Goal: Navigation & Orientation: Find specific page/section

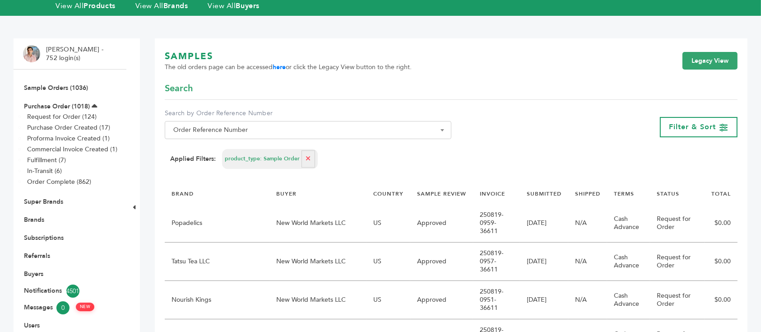
scroll to position [181, 0]
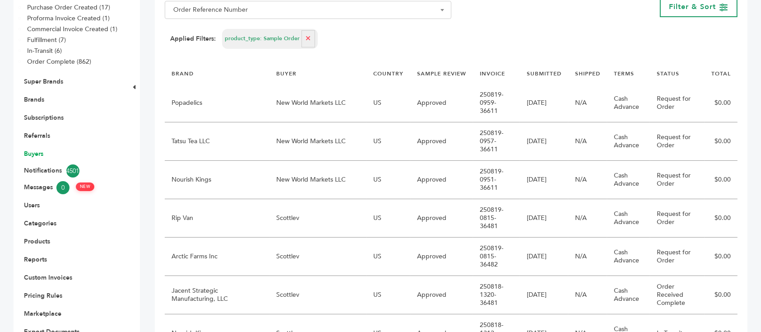
click at [39, 149] on link "Buyers" at bounding box center [33, 153] width 19 height 9
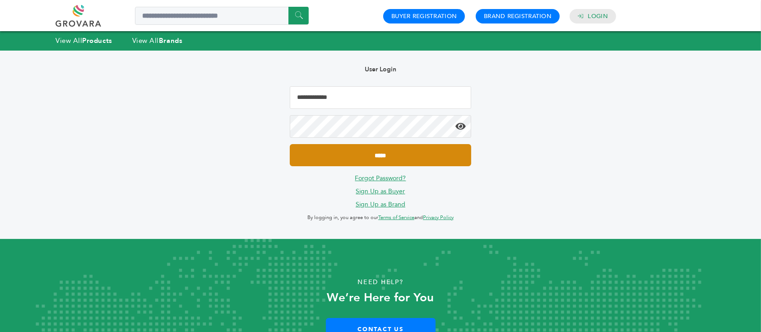
type input "**********"
click at [375, 154] on input "*****" at bounding box center [380, 155] width 181 height 22
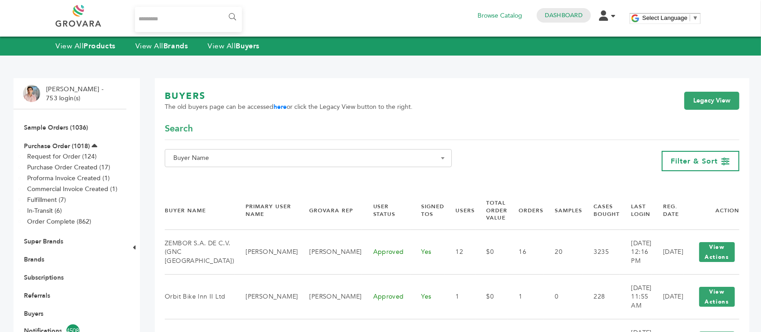
click at [275, 150] on span "Buyer Name" at bounding box center [308, 158] width 287 height 18
click at [276, 173] on input "Search" at bounding box center [308, 174] width 282 height 11
paste input "*****"
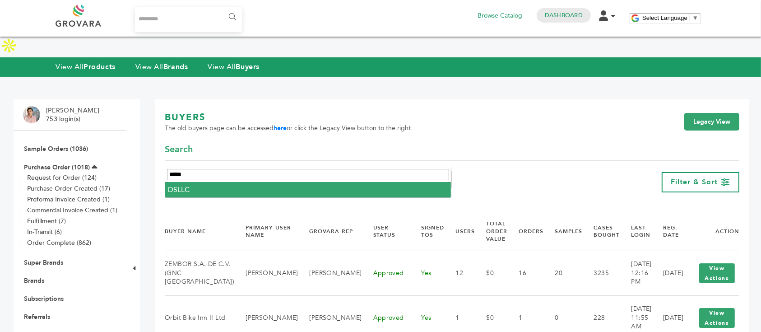
type input "*****"
select select "*****"
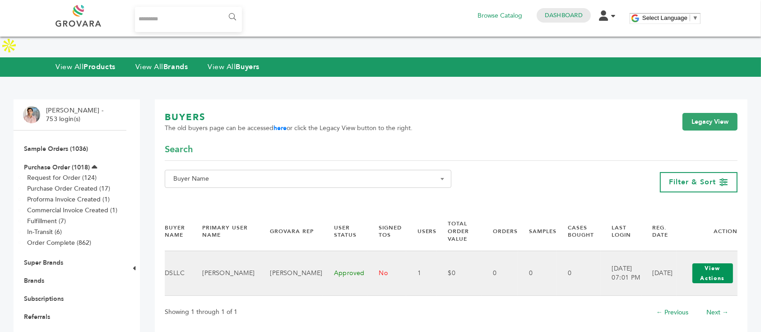
click at [709, 263] on button "View Actions" at bounding box center [712, 273] width 41 height 20
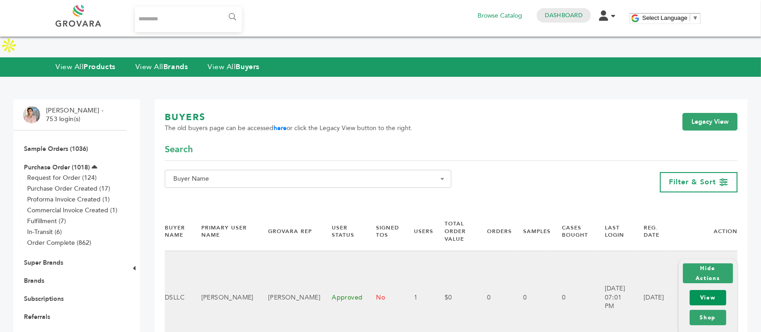
click at [703, 290] on link "View" at bounding box center [707, 297] width 37 height 15
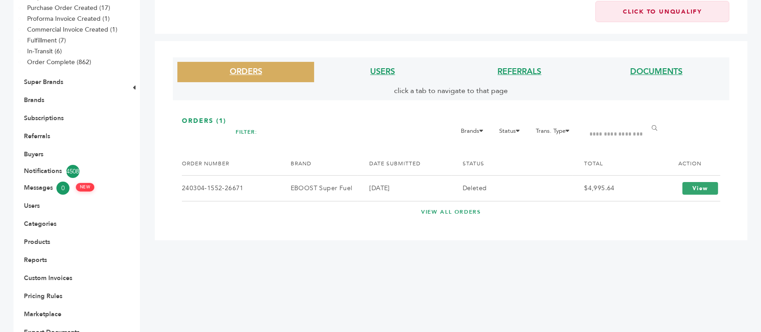
scroll to position [60, 0]
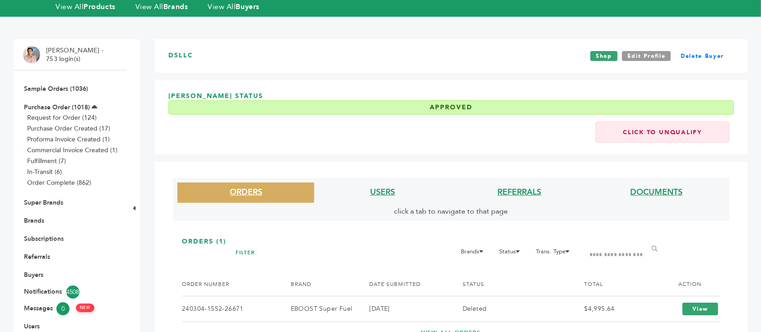
click at [60, 79] on li "Sample Orders (1036)" at bounding box center [70, 88] width 94 height 18
click at [64, 84] on link "Sample Orders (1036)" at bounding box center [56, 88] width 64 height 9
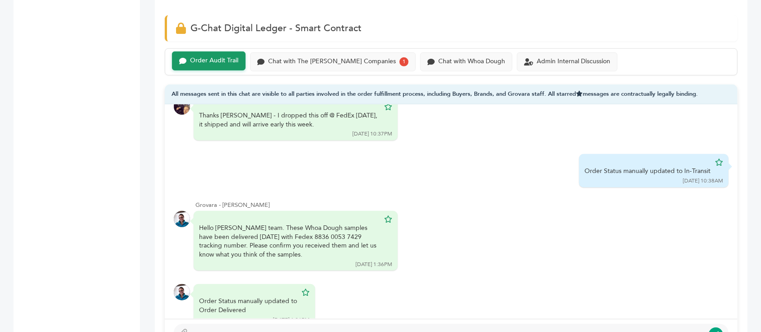
scroll to position [601, 0]
click at [302, 56] on div "Chat with The [PERSON_NAME] Companies 1" at bounding box center [333, 62] width 166 height 19
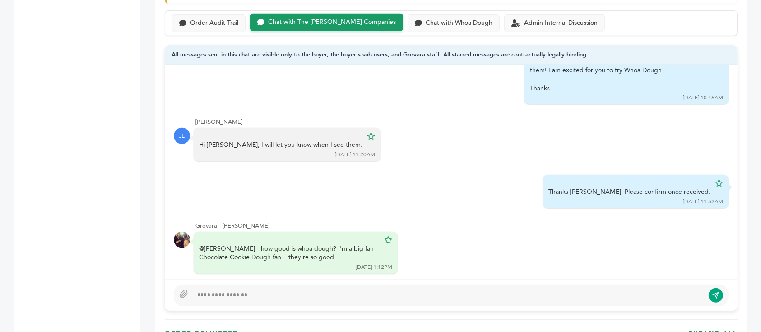
scroll to position [101, 0]
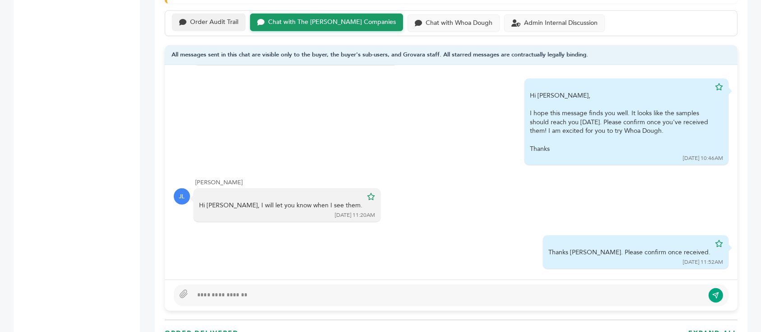
click at [227, 18] on div "Order Audit Trail" at bounding box center [214, 22] width 48 height 8
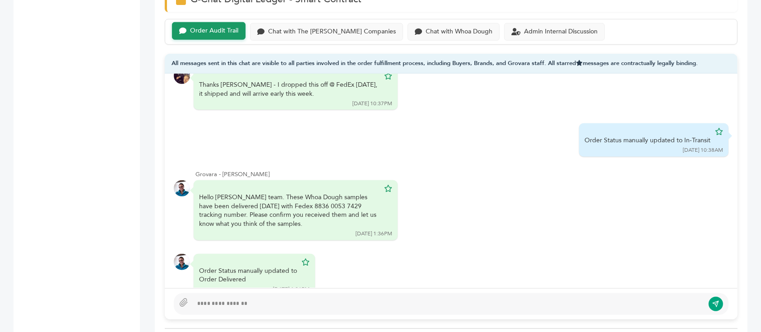
scroll to position [601, 0]
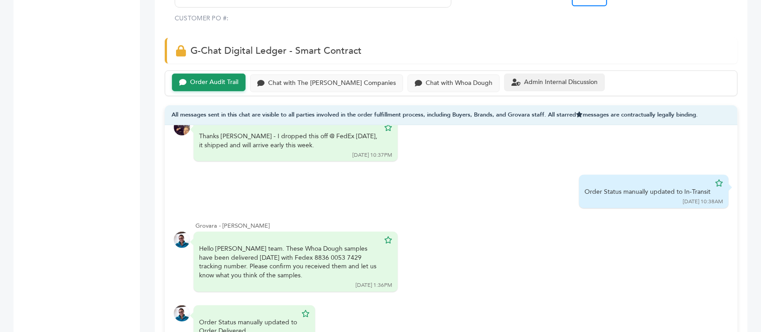
click at [504, 74] on div "Admin Internal Discussion" at bounding box center [554, 83] width 101 height 18
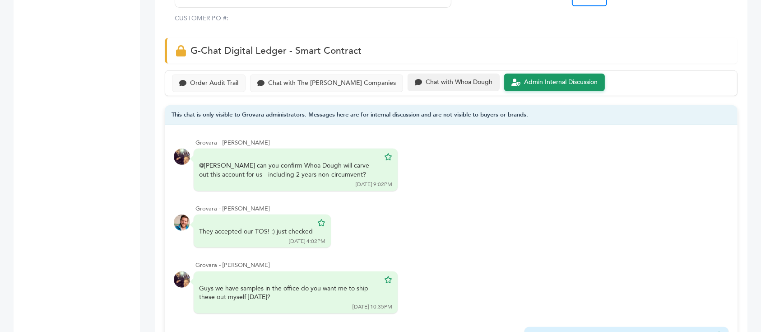
click at [430, 79] on div "Chat with Whoa Dough" at bounding box center [458, 83] width 67 height 8
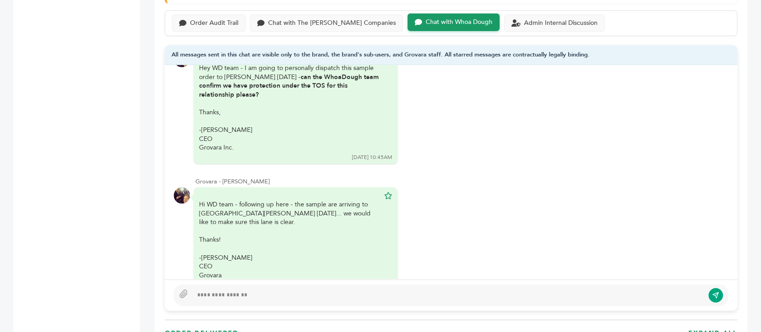
scroll to position [601, 0]
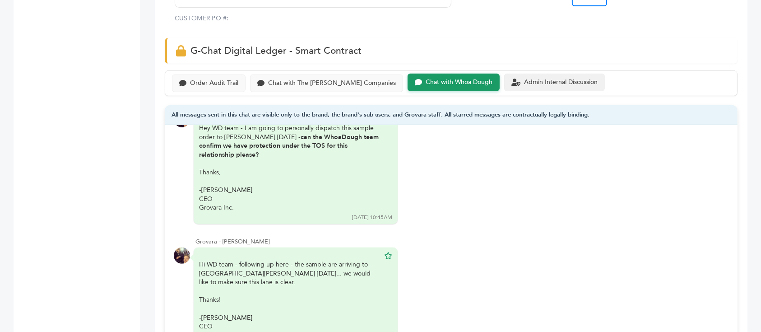
click at [524, 79] on div "Admin Internal Discussion" at bounding box center [561, 83] width 74 height 8
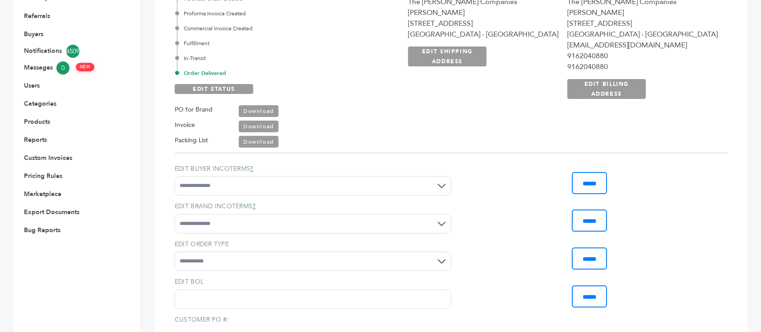
scroll to position [601, 0]
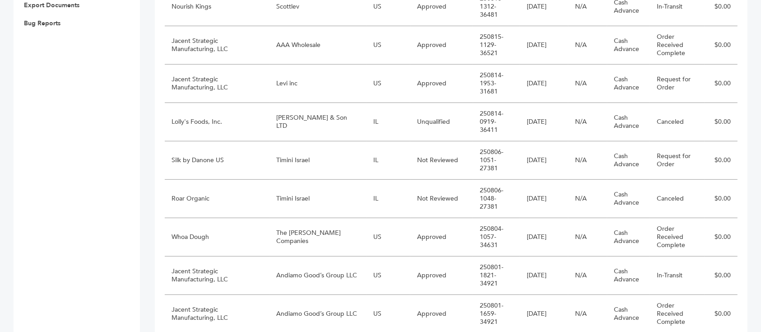
scroll to position [481, 0]
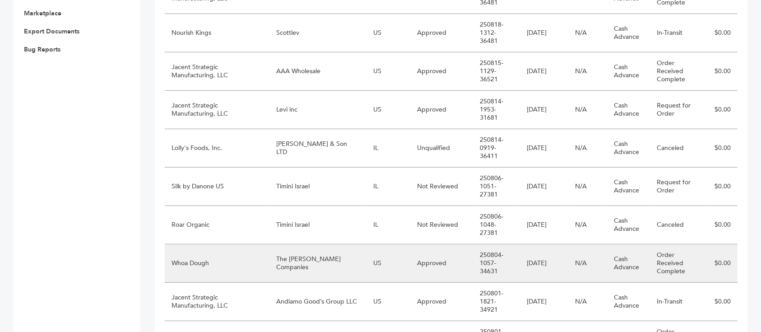
click at [312, 244] on td "The [PERSON_NAME] Companies" at bounding box center [317, 263] width 97 height 38
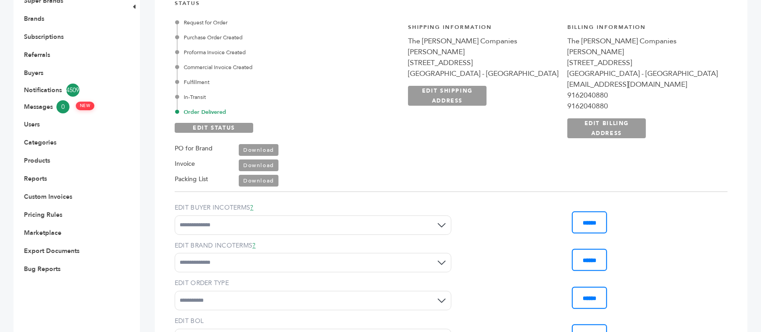
scroll to position [541, 0]
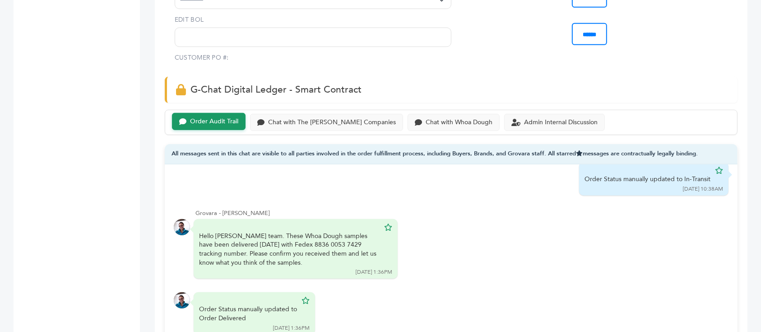
click at [341, 132] on div "Order Audit Trail Chat with The Raley's Companies Chat with Whoa Dough Admin In…" at bounding box center [451, 123] width 573 height 26
click at [342, 124] on div "Chat with The Raley's Companies" at bounding box center [332, 122] width 128 height 8
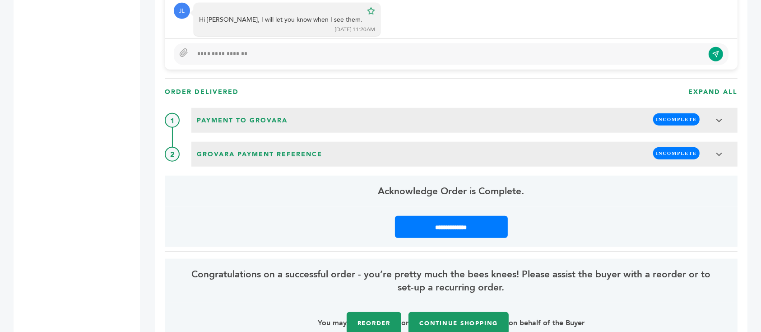
scroll to position [601, 0]
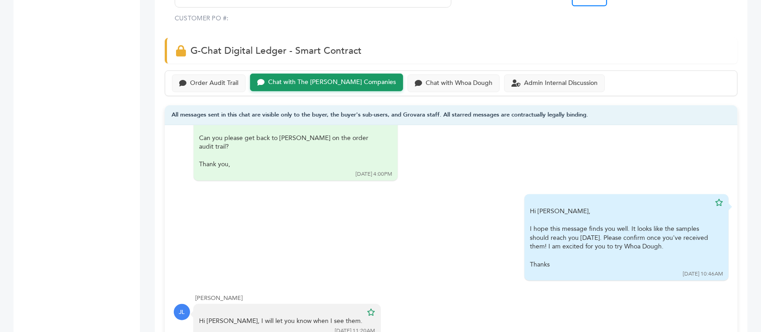
click at [212, 71] on div "Order Audit Trail Chat with The Raley's Companies Chat with Whoa Dough Admin In…" at bounding box center [451, 83] width 573 height 26
click at [221, 79] on div "Order Audit Trail" at bounding box center [214, 83] width 48 height 8
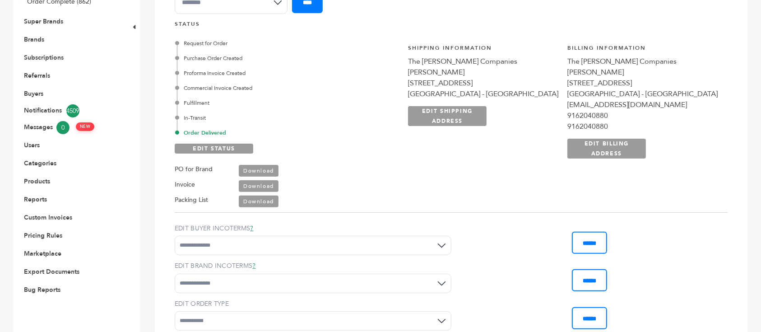
scroll to position [180, 0]
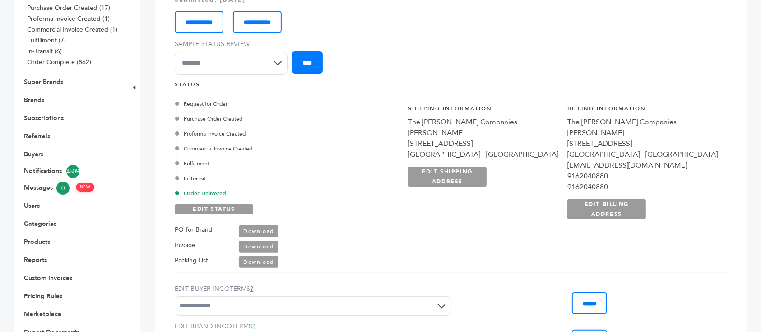
drag, startPoint x: 0, startPoint y: 108, endPoint x: 1, endPoint y: 72, distance: 36.6
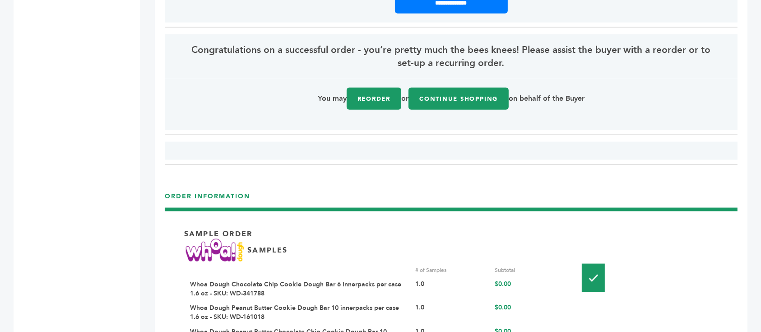
scroll to position [1203, 0]
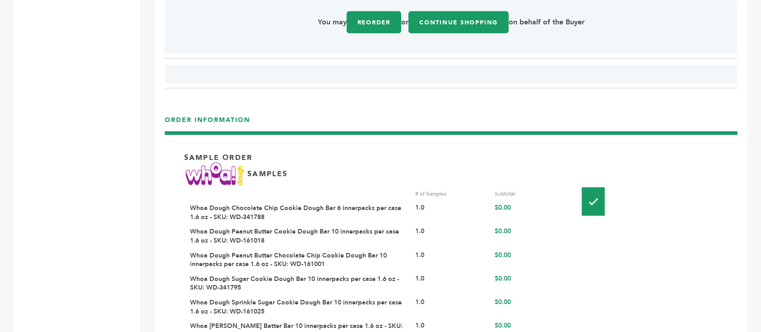
drag, startPoint x: 9, startPoint y: 55, endPoint x: 21, endPoint y: 37, distance: 20.8
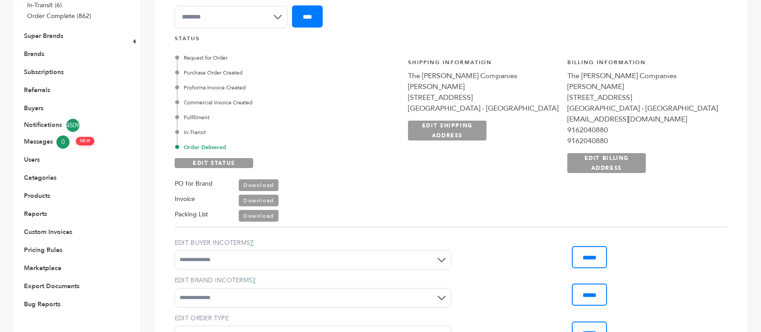
scroll to position [0, 0]
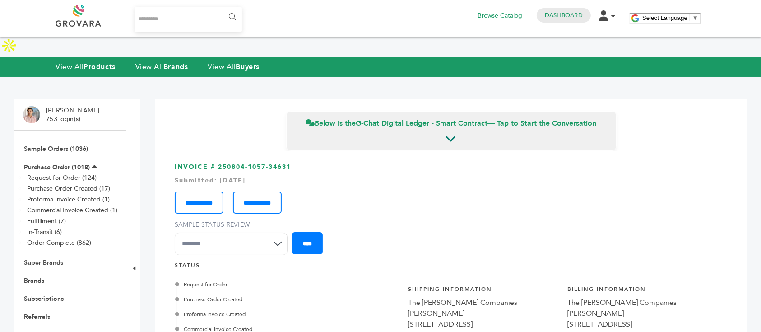
click at [37, 330] on link "Buyers" at bounding box center [33, 334] width 19 height 9
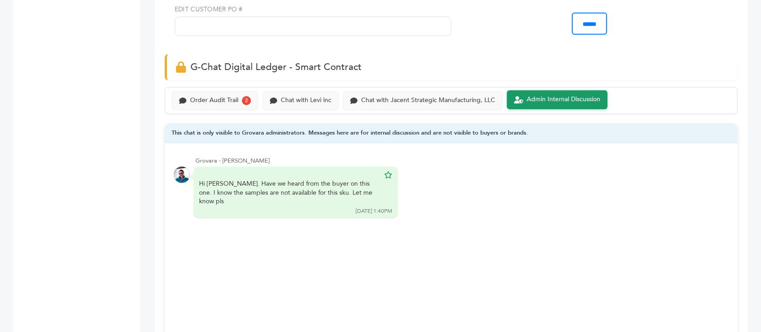
scroll to position [601, 0]
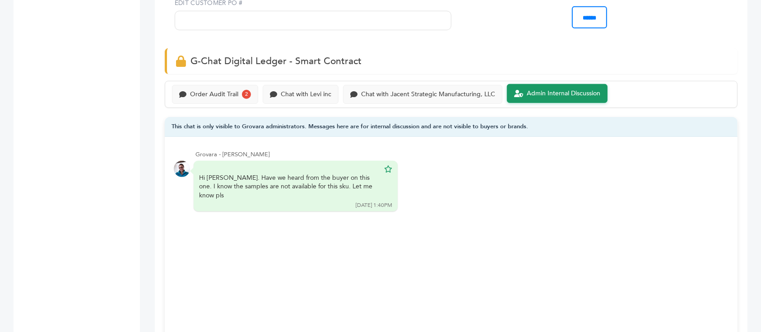
click at [206, 81] on div "Order Audit Trail 2 Chat with Levi inc Chat with Jacent Strategic Manufacturing…" at bounding box center [451, 94] width 573 height 27
click at [207, 84] on div "Order Audit Trail 2" at bounding box center [215, 93] width 86 height 19
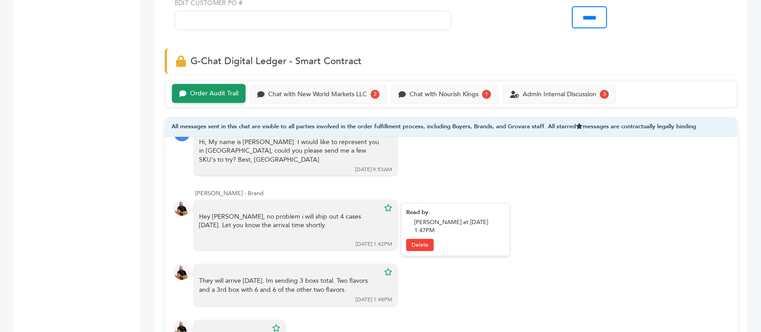
scroll to position [60, 0]
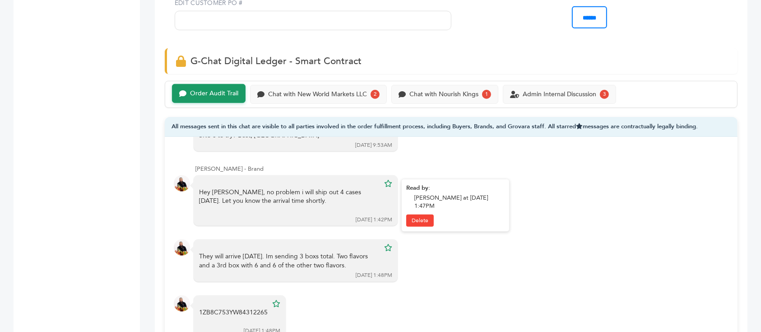
drag, startPoint x: 267, startPoint y: 164, endPoint x: 311, endPoint y: 179, distance: 46.2
click at [310, 179] on div "Hey [PERSON_NAME], no problem i will ship out 4 cases [DATE]. Let you know the …" at bounding box center [296, 200] width 204 height 51
click at [311, 188] on div "Hey Lo, no problem i will ship out 4 cases today. Let you know the arrival time…" at bounding box center [289, 201] width 180 height 27
drag, startPoint x: 252, startPoint y: 236, endPoint x: 359, endPoint y: 264, distance: 110.7
click at [358, 264] on div "Lo Berlinski Ghitman - Buyer LB Hi, My name is Lo Berlinski Ghitman. I would li…" at bounding box center [451, 244] width 573 height 214
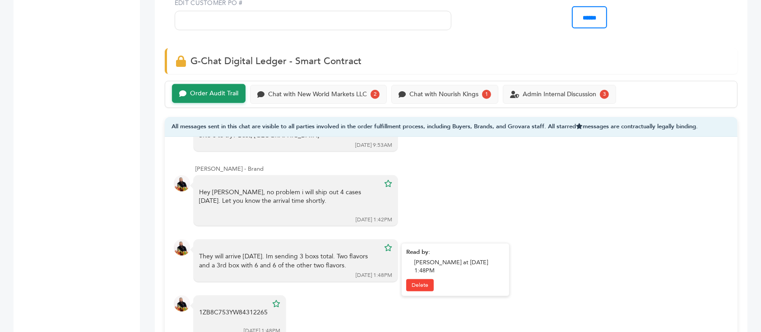
click at [327, 252] on div "They will arrive wednesday. Im sending 3 boxs total. Two flavors and a 3rd box …" at bounding box center [289, 261] width 180 height 18
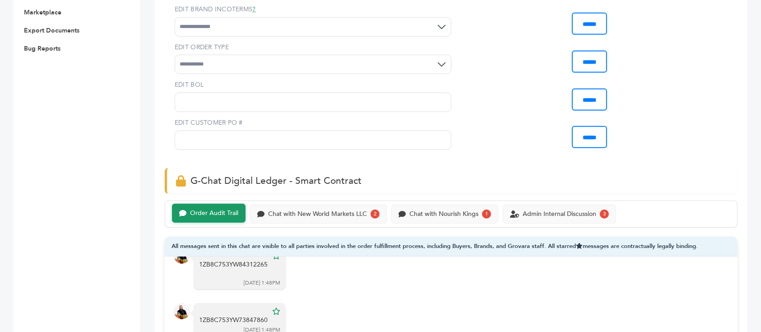
scroll to position [481, 0]
click at [292, 204] on div "Chat with New World Markets LLC 2" at bounding box center [318, 213] width 137 height 19
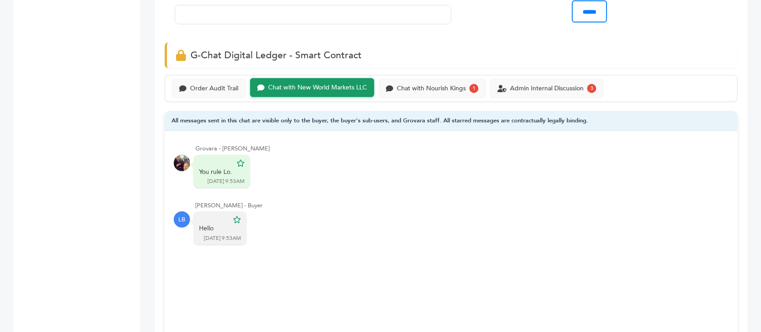
scroll to position [541, 0]
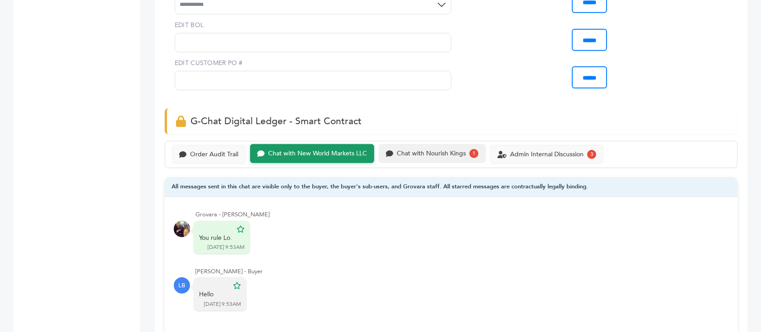
click at [408, 144] on div "Chat with Nourish Kings 1" at bounding box center [432, 153] width 107 height 19
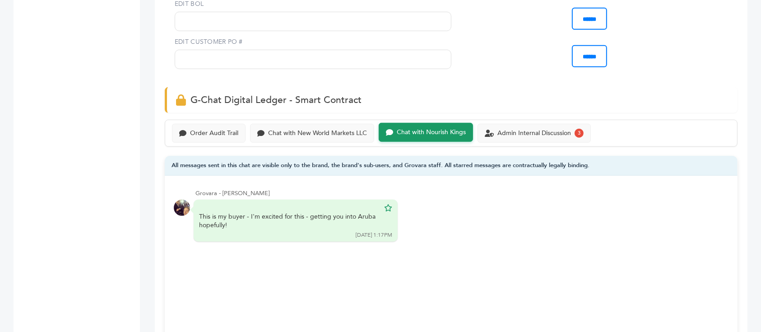
scroll to position [661, 0]
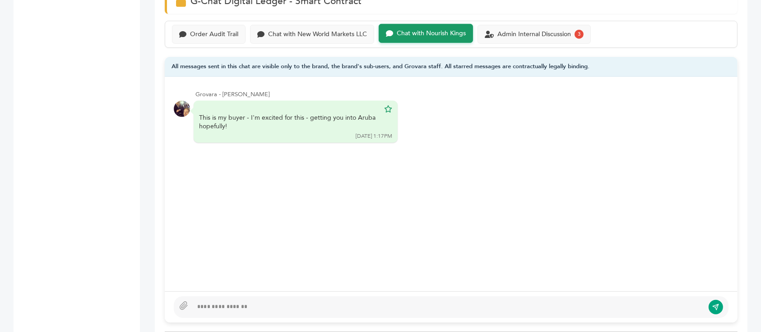
click at [518, 22] on div "Order Audit Trail Chat with New World Markets LLC Chat with Nourish Kings 3" at bounding box center [451, 34] width 573 height 27
click at [520, 24] on div "Admin Internal Discussion 3" at bounding box center [533, 33] width 113 height 19
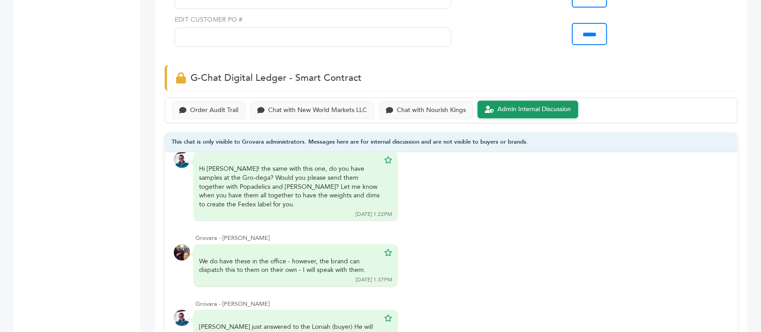
scroll to position [541, 0]
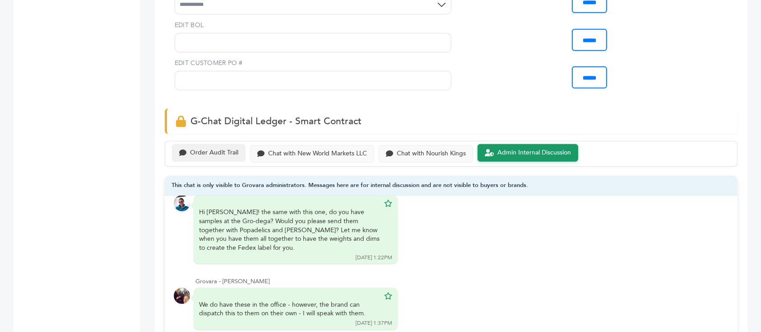
click at [208, 144] on div "Order Audit Trail" at bounding box center [209, 153] width 74 height 18
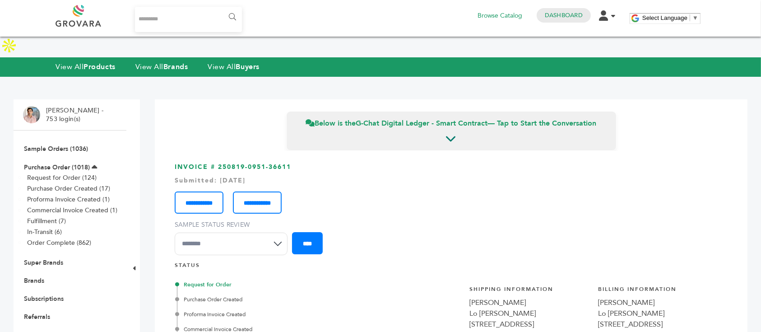
click at [183, 27] on input "Search..." at bounding box center [188, 19] width 107 height 25
type input "**********"
click at [231, 16] on input "******" at bounding box center [232, 17] width 20 height 18
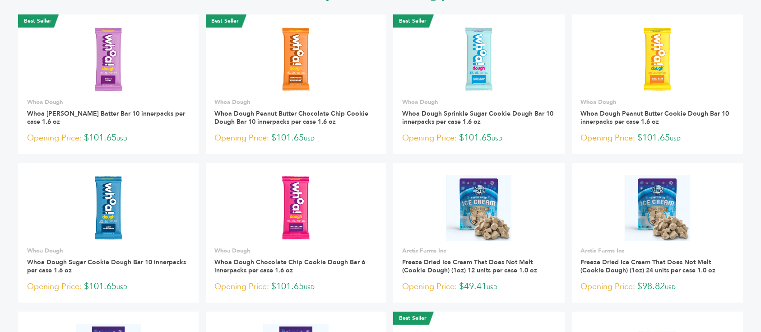
scroll to position [60, 0]
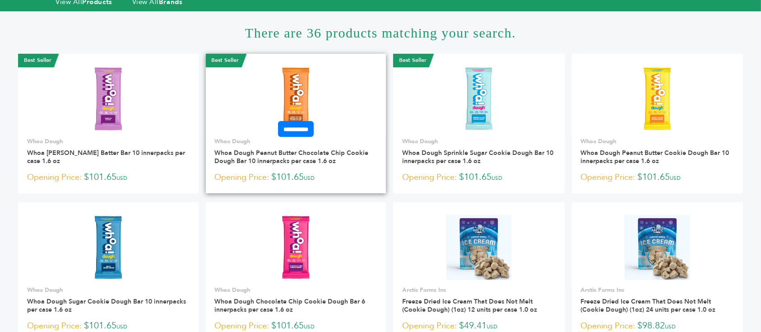
click at [304, 66] on img at bounding box center [295, 98] width 65 height 65
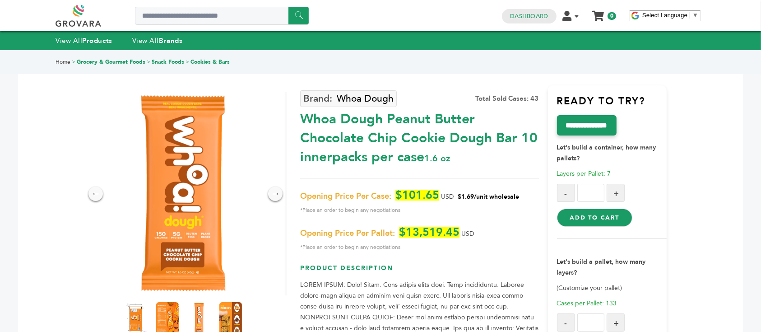
drag, startPoint x: 464, startPoint y: 194, endPoint x: 480, endPoint y: 195, distance: 15.4
click at [480, 195] on span "$1.69/unit wholesale" at bounding box center [488, 196] width 61 height 9
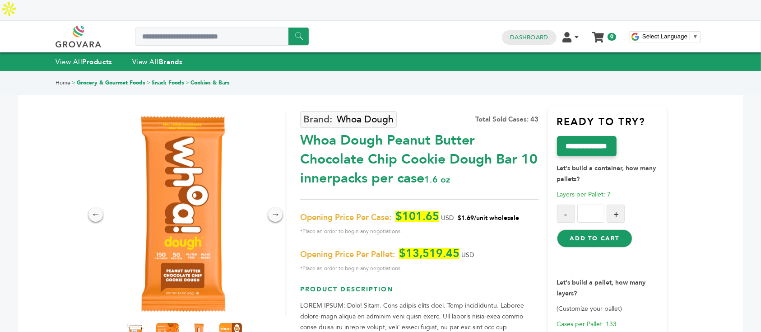
drag, startPoint x: 462, startPoint y: 194, endPoint x: 478, endPoint y: 195, distance: 15.9
click at [478, 213] on span "$1.69/unit wholesale" at bounding box center [488, 217] width 61 height 9
drag, startPoint x: 490, startPoint y: 194, endPoint x: 458, endPoint y: 192, distance: 31.7
click at [458, 211] on p "Opening Price Per Case: $101.65 USD $1.69/unit wholesale *Place an order to beg…" at bounding box center [419, 224] width 238 height 26
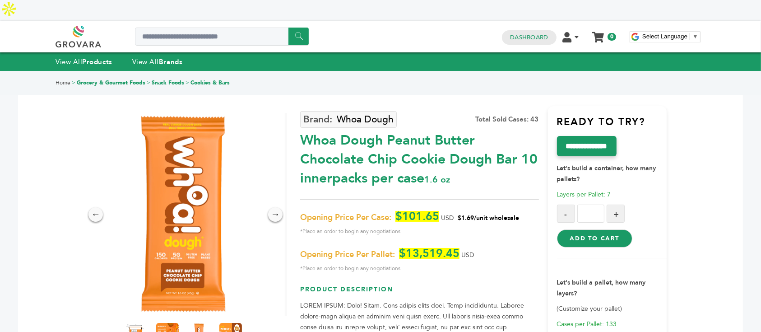
click at [458, 211] on p "Opening Price Per Case: $101.65 USD $1.69/unit wholesale *Place an order to beg…" at bounding box center [419, 224] width 238 height 26
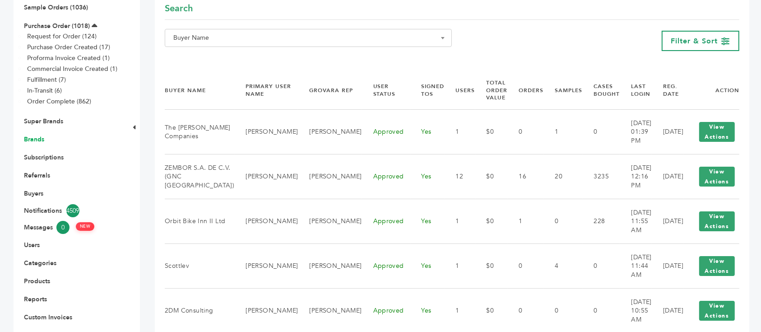
click at [36, 142] on link "Brands" at bounding box center [34, 139] width 20 height 9
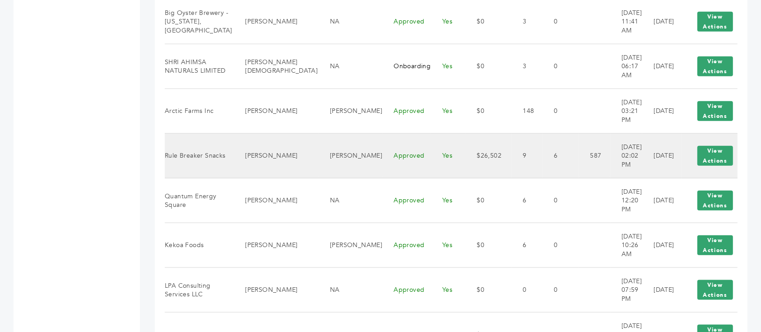
scroll to position [1081, 0]
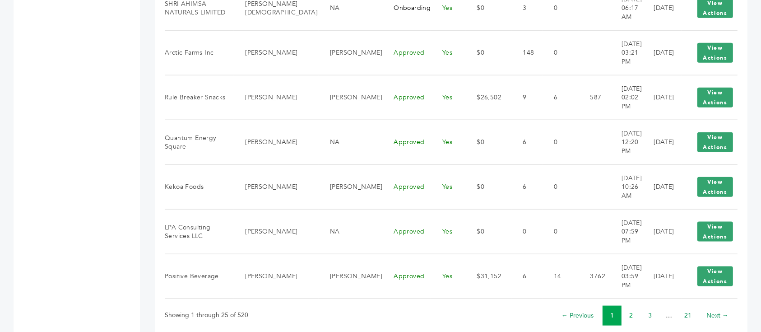
click at [629, 311] on link "2" at bounding box center [631, 315] width 4 height 9
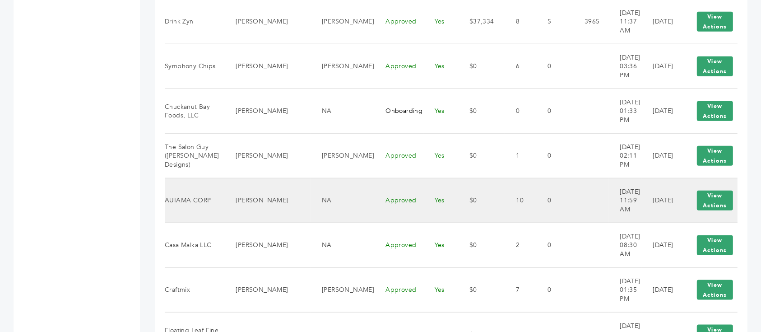
scroll to position [1081, 0]
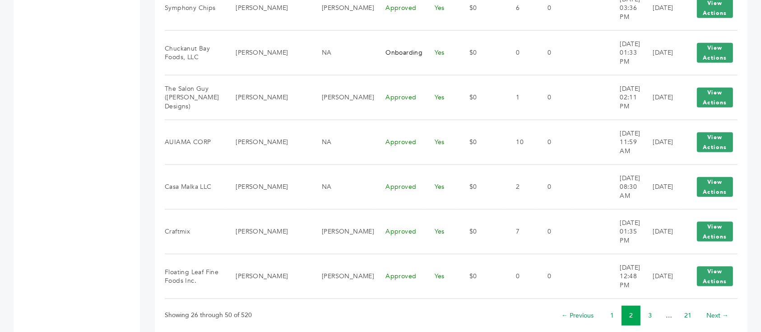
click at [650, 311] on link "3" at bounding box center [650, 315] width 4 height 9
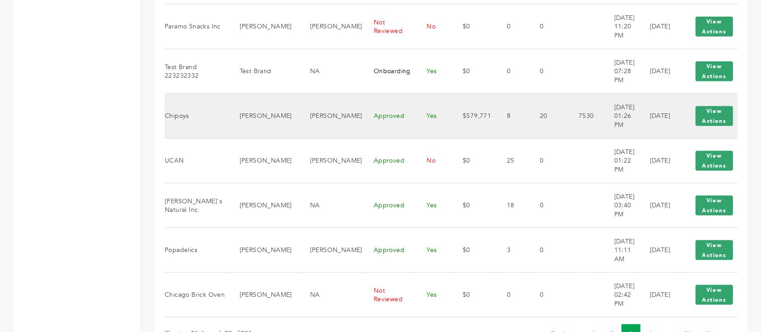
scroll to position [1081, 0]
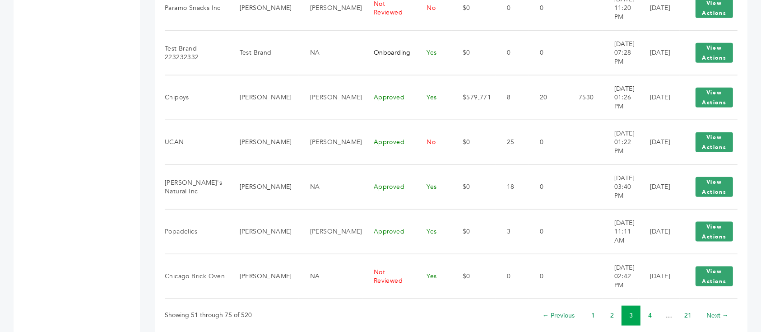
click at [649, 311] on link "4" at bounding box center [650, 315] width 4 height 9
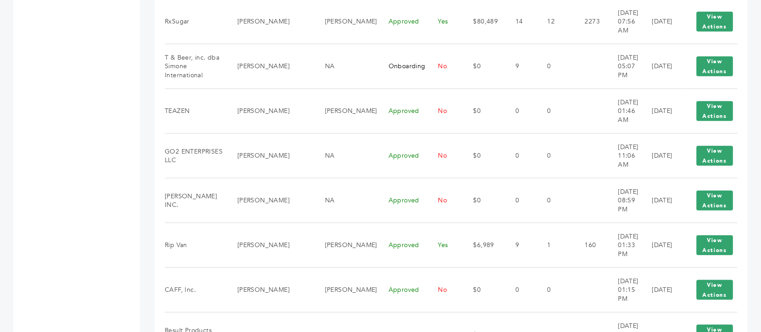
scroll to position [1081, 0]
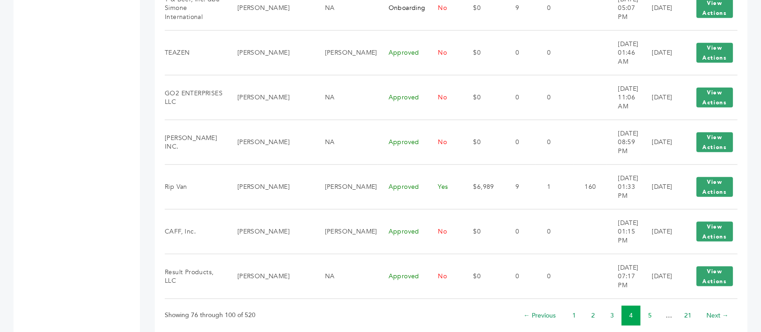
click at [648, 311] on link "5" at bounding box center [650, 315] width 4 height 9
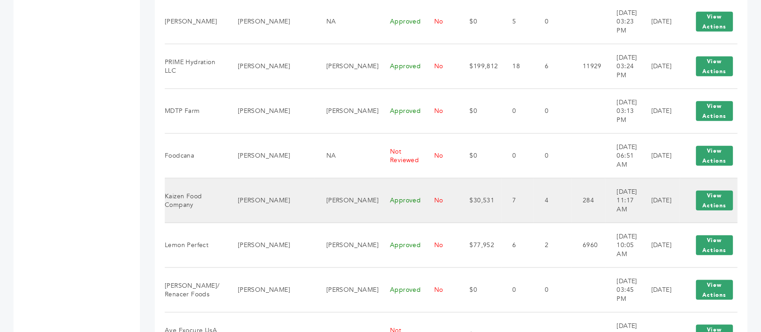
scroll to position [1081, 0]
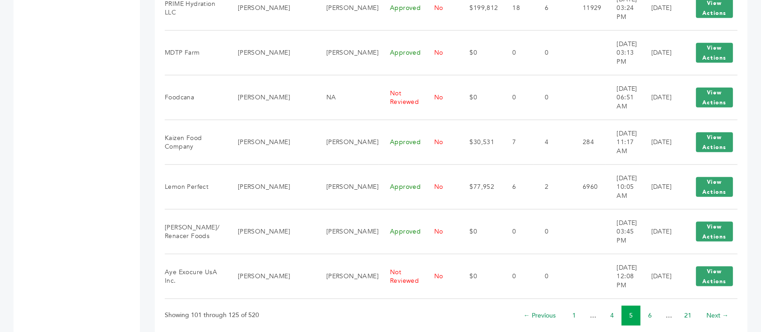
click at [647, 305] on li "6" at bounding box center [649, 315] width 19 height 20
click at [650, 311] on link "6" at bounding box center [650, 315] width 4 height 9
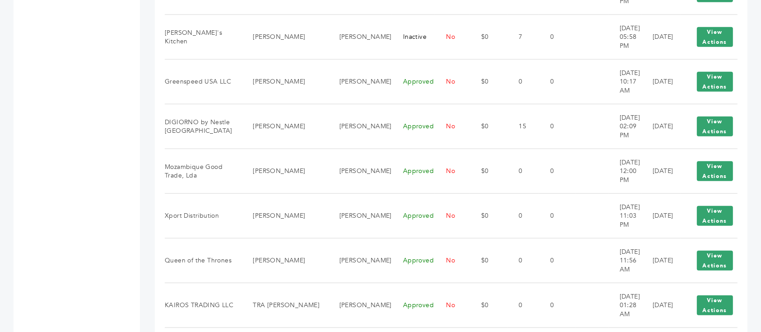
scroll to position [1081, 0]
